Goal: Information Seeking & Learning: Learn about a topic

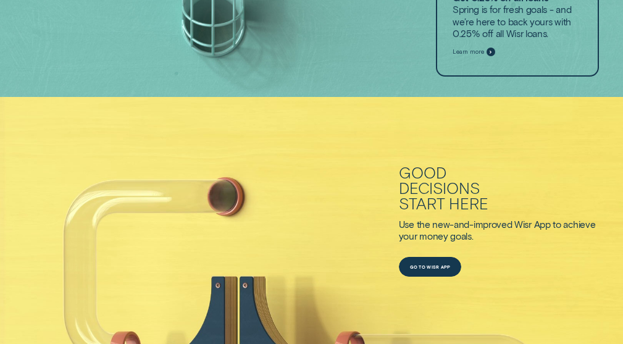
scroll to position [2829, 0]
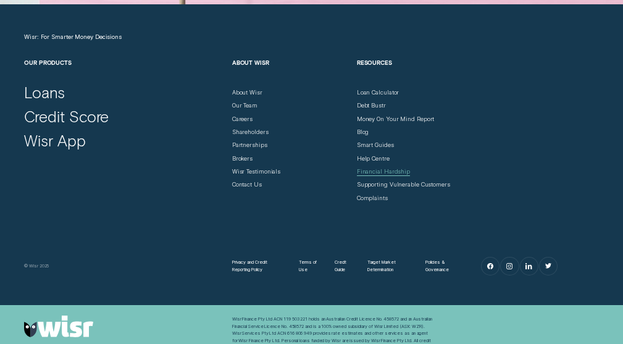
click at [373, 172] on div "Financial Hardship" at bounding box center [383, 171] width 53 height 7
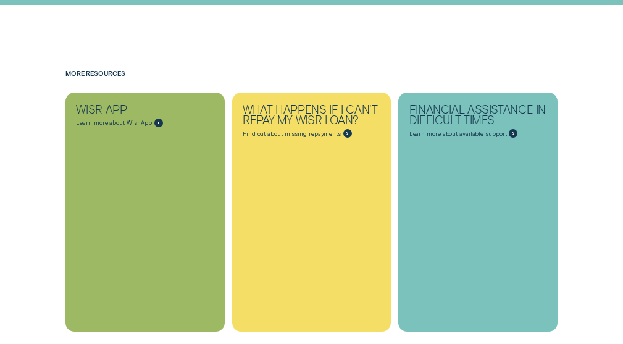
scroll to position [2172, 0]
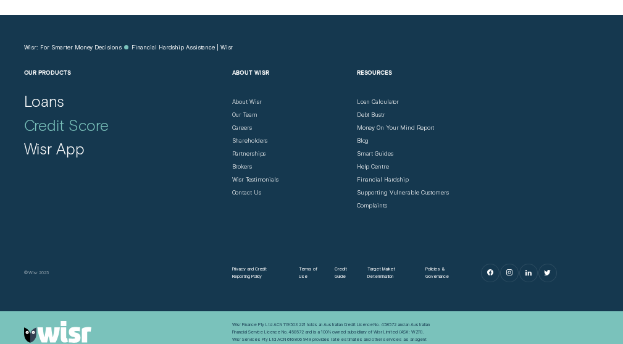
click at [52, 135] on div "Credit Score" at bounding box center [66, 125] width 85 height 19
